Goal: Find specific page/section: Find specific page/section

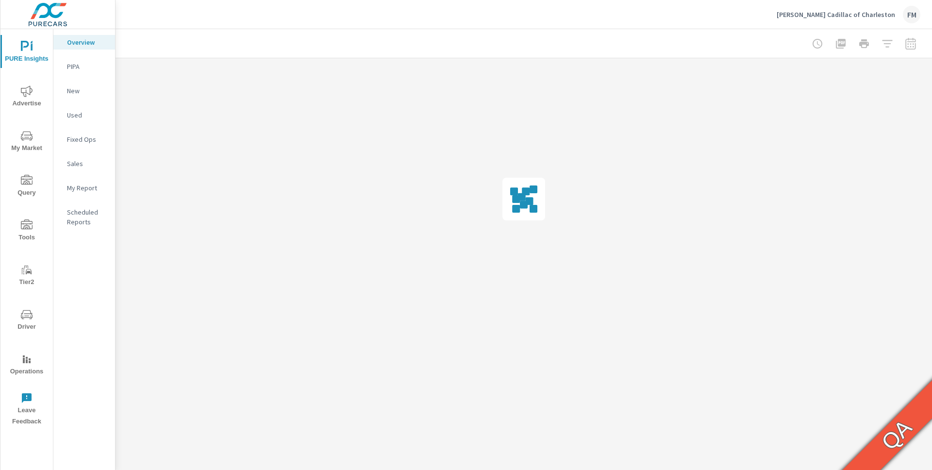
click at [29, 312] on icon "nav menu" at bounding box center [27, 315] width 12 height 12
